Goal: Task Accomplishment & Management: Complete application form

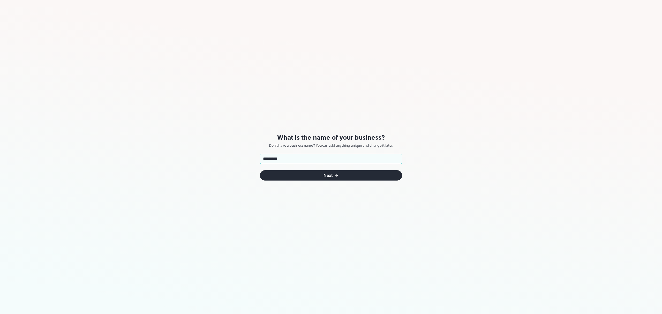
type input "**********"
click button "Next" at bounding box center [331, 175] width 142 height 10
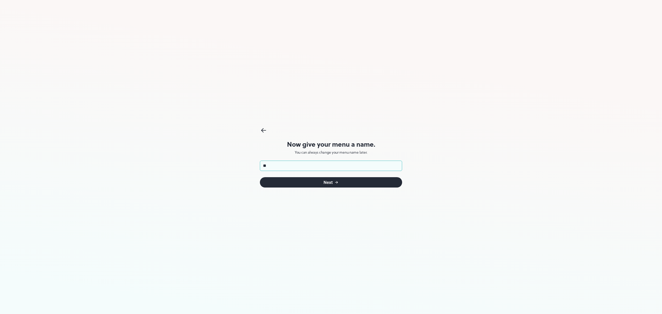
type input "********"
click at [329, 181] on div "Next" at bounding box center [327, 182] width 9 height 4
